Goal: Information Seeking & Learning: Find specific fact

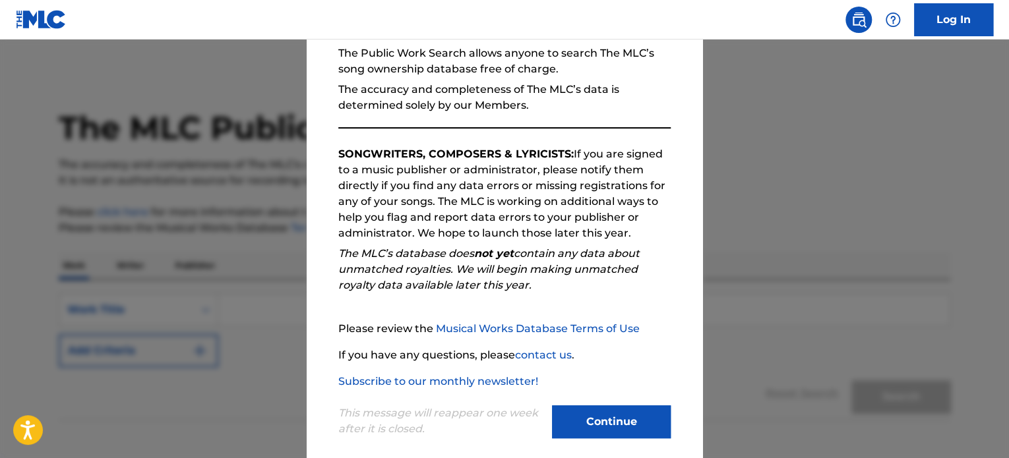
scroll to position [145, 0]
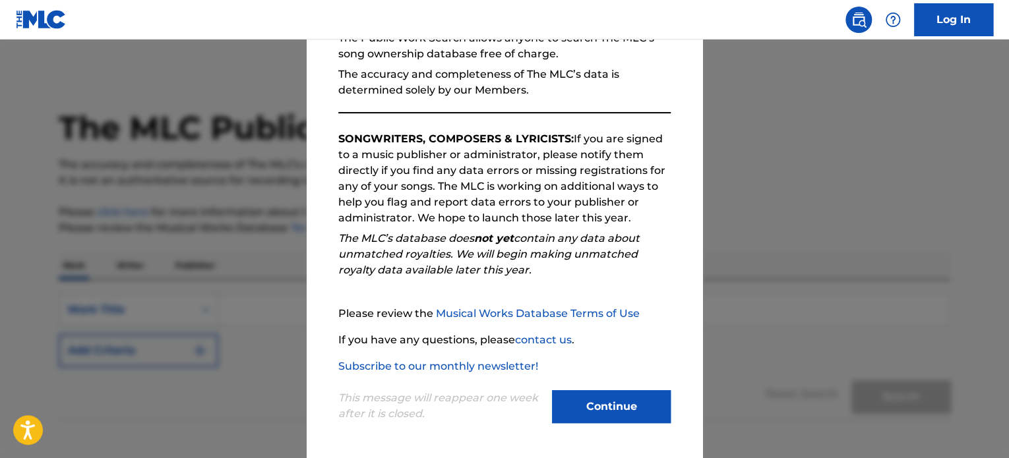
click at [623, 407] on button "Continue" at bounding box center [611, 407] width 119 height 33
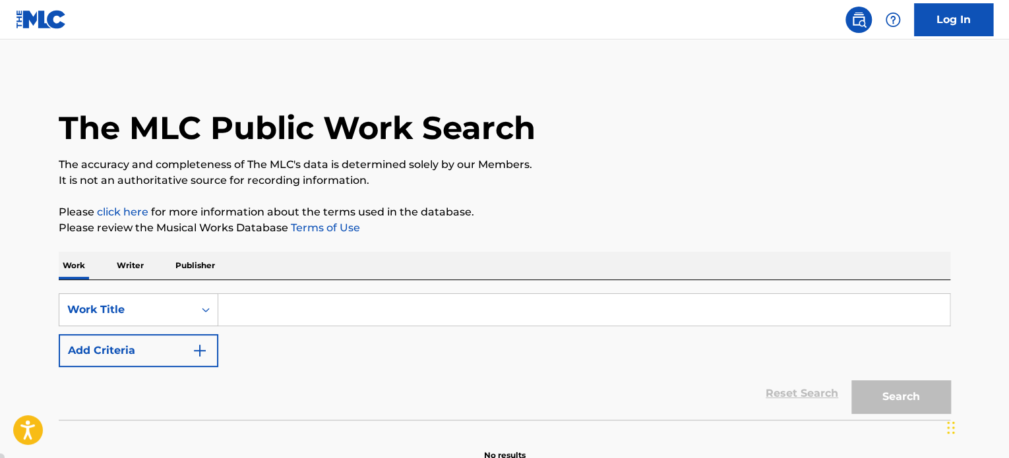
click at [264, 314] on input "Search Form" at bounding box center [584, 310] width 732 height 32
paste input "Good Day"
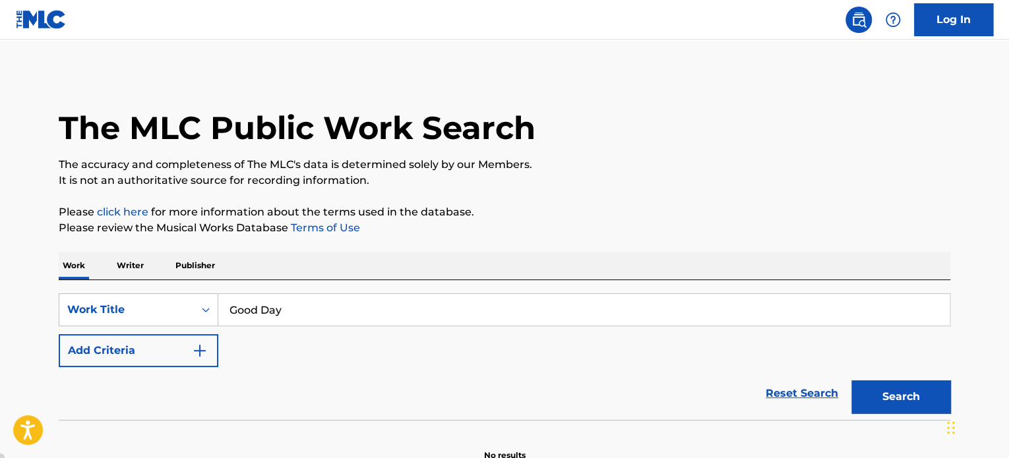
type input "Good Day"
click at [195, 350] on img "Search Form" at bounding box center [200, 351] width 16 height 16
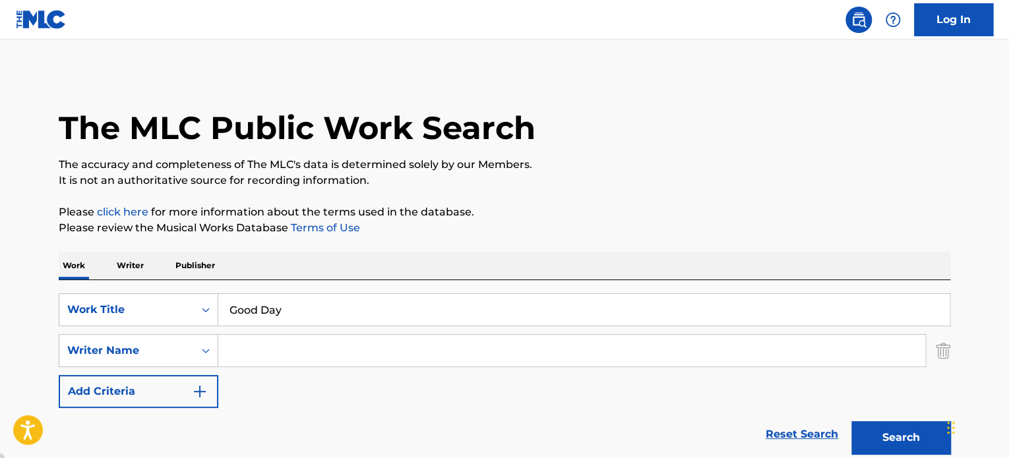
click at [249, 350] on input "Search Form" at bounding box center [571, 351] width 707 height 32
paste input "[PERSON_NAME]"
type input "[PERSON_NAME]"
click at [906, 429] on button "Search" at bounding box center [901, 438] width 99 height 33
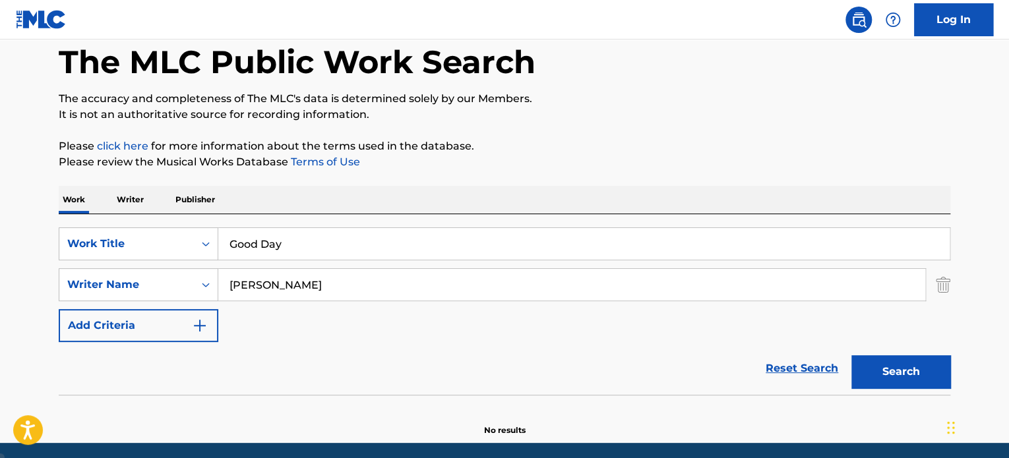
scroll to position [47, 0]
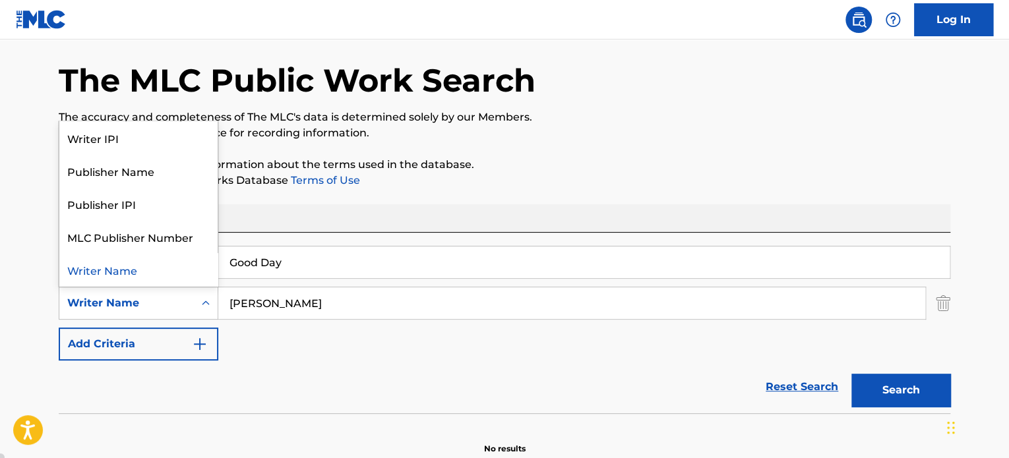
click at [212, 301] on icon "Search Form" at bounding box center [205, 303] width 13 height 13
click at [128, 275] on div "Writer Name" at bounding box center [138, 269] width 158 height 33
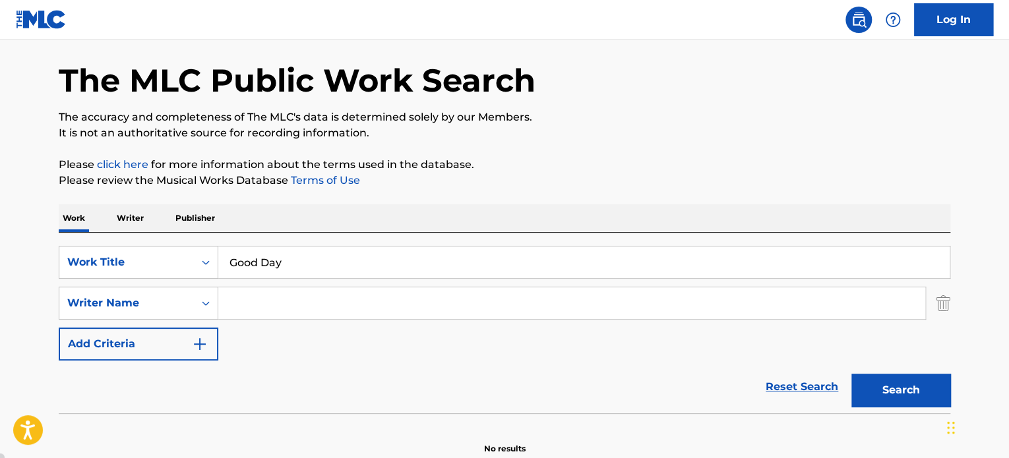
click at [896, 405] on button "Search" at bounding box center [901, 390] width 99 height 33
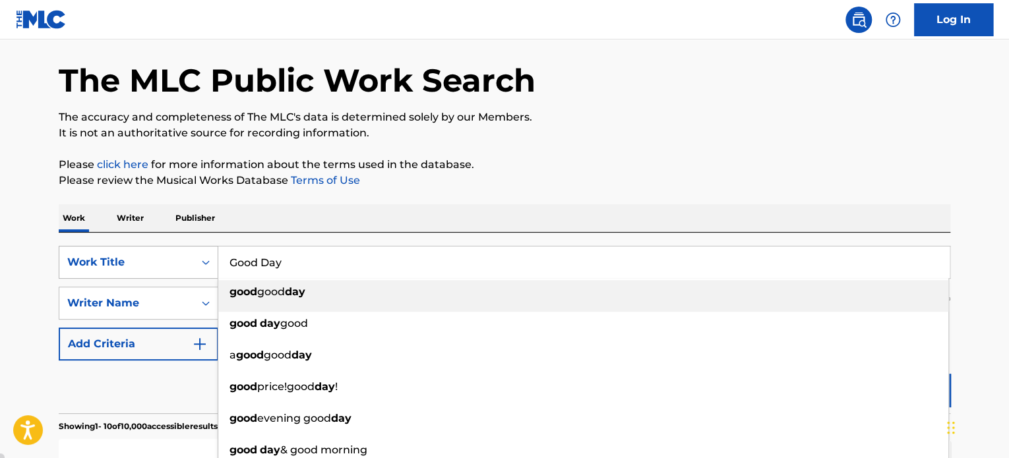
drag, startPoint x: 317, startPoint y: 265, endPoint x: 108, endPoint y: 267, distance: 208.5
click at [108, 267] on div "SearchWithCriteria5e2e4826-d64f-4921-8907-bed19ac1f03e Work Title Good Day good…" at bounding box center [505, 262] width 892 height 33
paste input "Real Is Rarë"
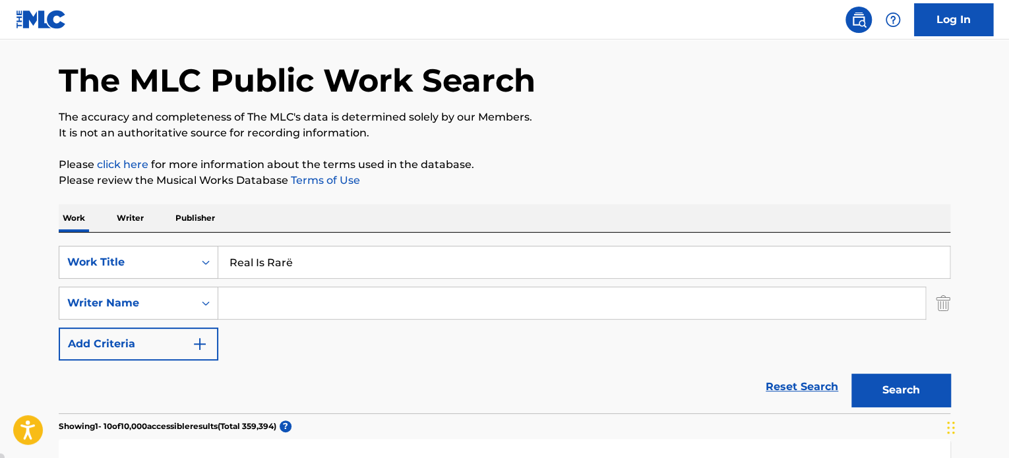
type input "Real Is Rarë"
click at [268, 301] on input "Search Form" at bounding box center [571, 304] width 707 height 32
paste input "[PERSON_NAME]"
type input "[PERSON_NAME]"
click at [923, 380] on button "Search" at bounding box center [901, 390] width 99 height 33
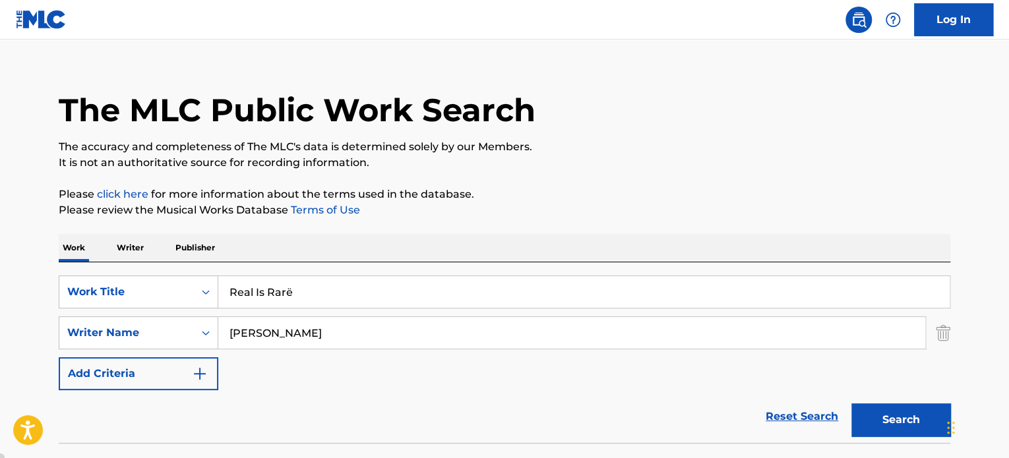
scroll to position [0, 0]
